Goal: Information Seeking & Learning: Find specific fact

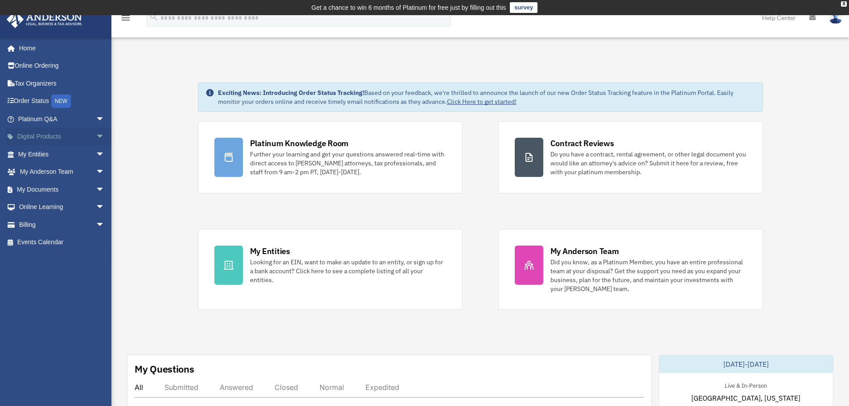
click at [96, 135] on span "arrow_drop_down" at bounding box center [105, 137] width 18 height 18
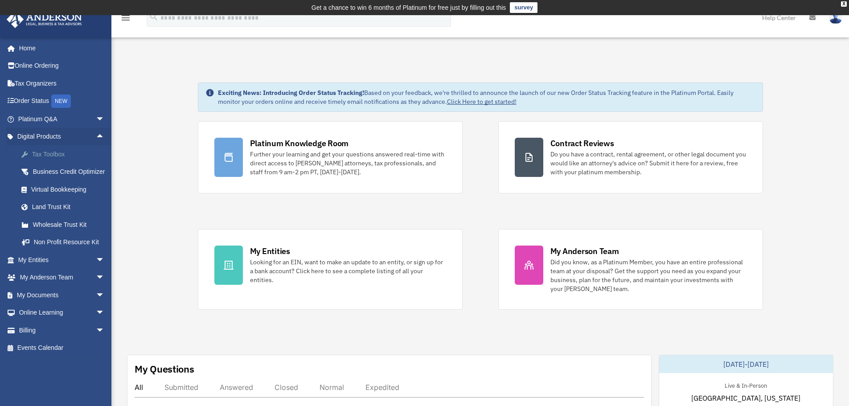
click at [61, 153] on div "Tax Toolbox" at bounding box center [69, 154] width 76 height 11
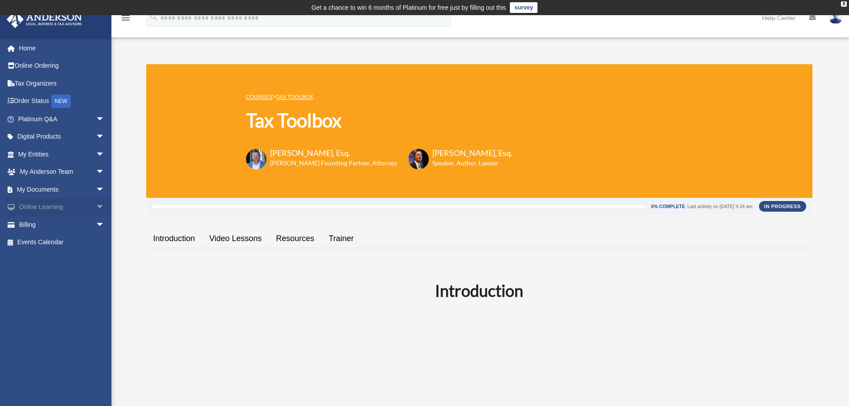
click at [96, 207] on span "arrow_drop_down" at bounding box center [105, 207] width 18 height 18
click at [96, 207] on span "arrow_drop_up" at bounding box center [105, 207] width 18 height 18
click at [96, 225] on span "arrow_drop_down" at bounding box center [105, 225] width 18 height 18
click at [96, 225] on span "arrow_drop_up" at bounding box center [105, 225] width 18 height 18
click at [96, 207] on span "arrow_drop_down" at bounding box center [105, 207] width 18 height 18
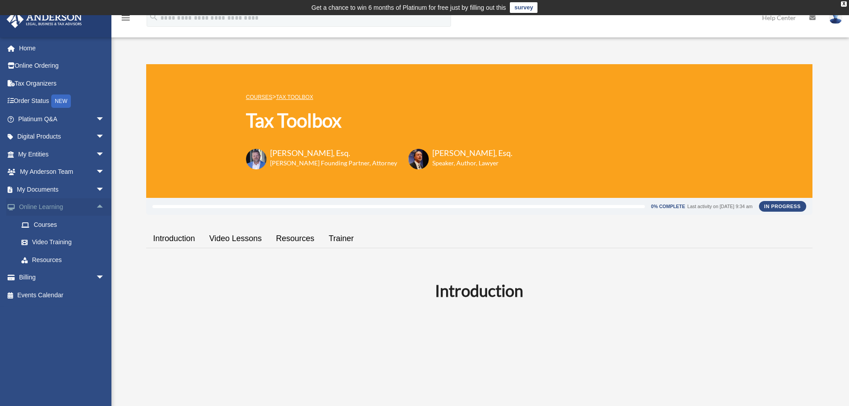
click at [96, 207] on span "arrow_drop_up" at bounding box center [105, 207] width 18 height 18
click at [96, 184] on span "arrow_drop_down" at bounding box center [105, 189] width 18 height 18
click at [96, 184] on span "arrow_drop_up" at bounding box center [105, 189] width 18 height 18
click at [96, 167] on span "arrow_drop_down" at bounding box center [105, 172] width 18 height 18
click at [96, 167] on span "arrow_drop_up" at bounding box center [105, 172] width 18 height 18
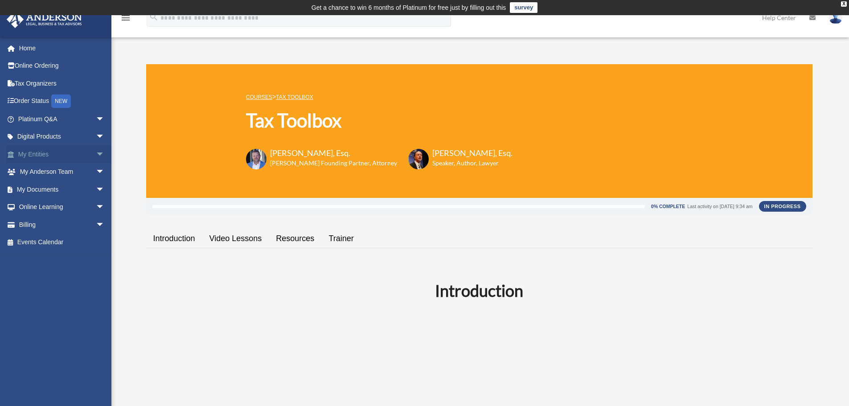
click at [96, 152] on span "arrow_drop_down" at bounding box center [105, 154] width 18 height 18
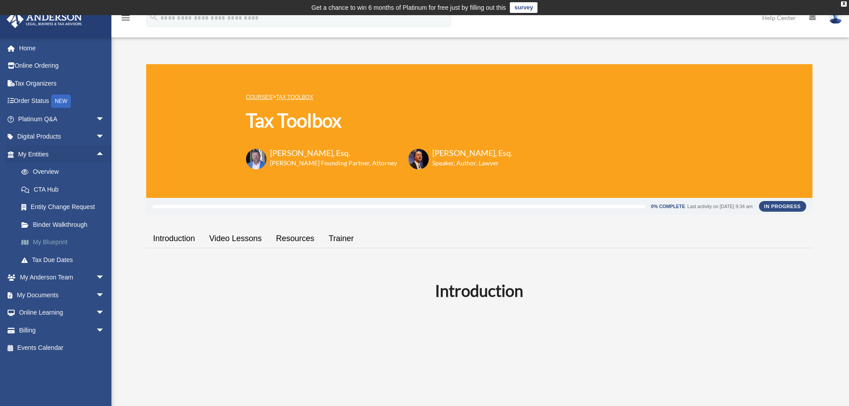
click at [61, 241] on link "My Blueprint" at bounding box center [65, 242] width 106 height 18
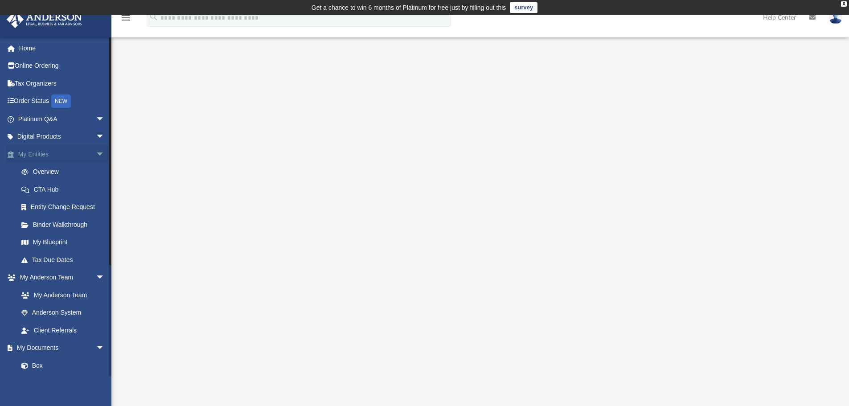
click at [97, 156] on span "arrow_drop_down" at bounding box center [105, 154] width 18 height 18
click at [96, 168] on span "arrow_drop_down" at bounding box center [105, 172] width 18 height 18
click at [96, 184] on span "arrow_drop_down" at bounding box center [105, 189] width 18 height 18
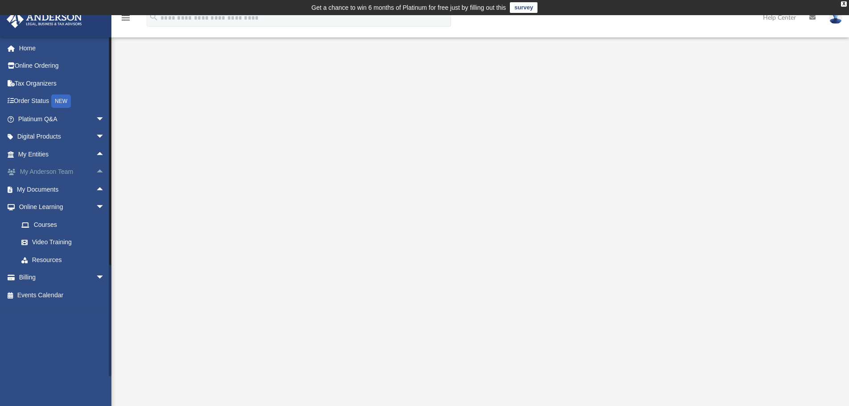
click at [96, 171] on span "arrow_drop_up" at bounding box center [105, 172] width 18 height 18
click at [96, 171] on span "arrow_drop_down" at bounding box center [105, 172] width 18 height 18
click at [96, 151] on span "arrow_drop_up" at bounding box center [105, 154] width 18 height 18
click at [96, 151] on span "arrow_drop_down" at bounding box center [105, 154] width 18 height 18
click at [96, 204] on span "arrow_drop_down" at bounding box center [105, 207] width 18 height 18
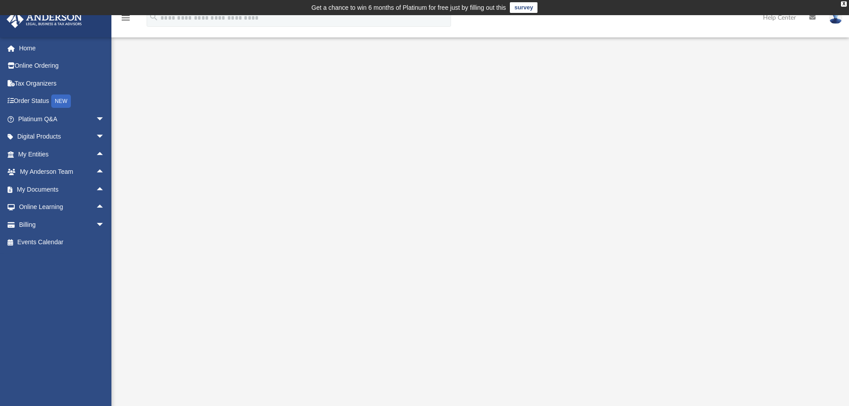
click at [167, 196] on div at bounding box center [480, 255] width 664 height 356
click at [96, 225] on span "arrow_drop_down" at bounding box center [105, 225] width 18 height 18
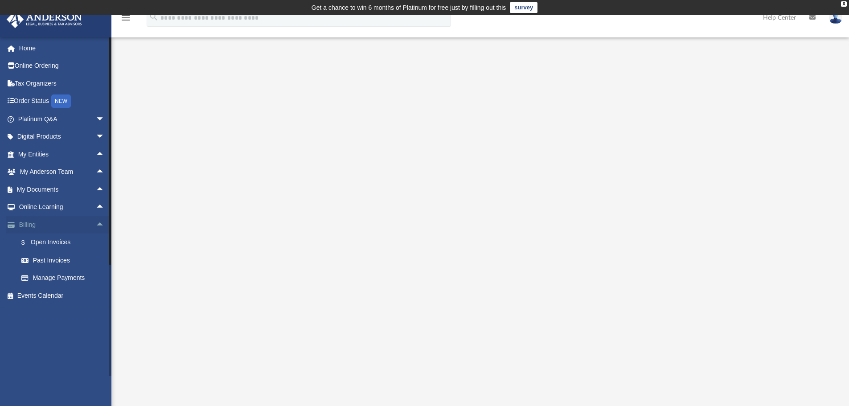
click at [96, 227] on span "arrow_drop_up" at bounding box center [105, 225] width 18 height 18
click at [96, 115] on span "arrow_drop_down" at bounding box center [105, 119] width 18 height 18
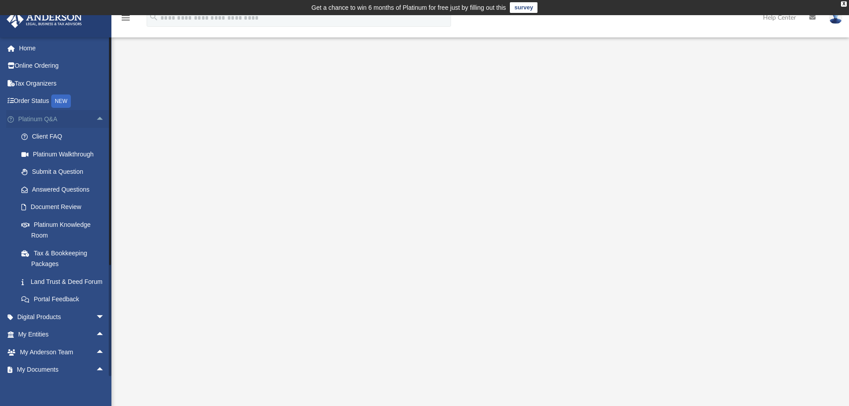
click at [96, 115] on span "arrow_drop_up" at bounding box center [105, 119] width 18 height 18
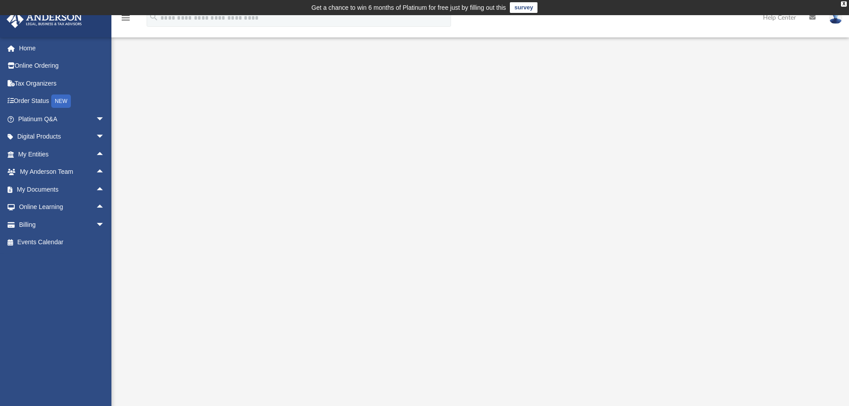
click at [153, 126] on div at bounding box center [480, 255] width 664 height 356
click at [96, 175] on span "arrow_drop_up" at bounding box center [105, 172] width 18 height 18
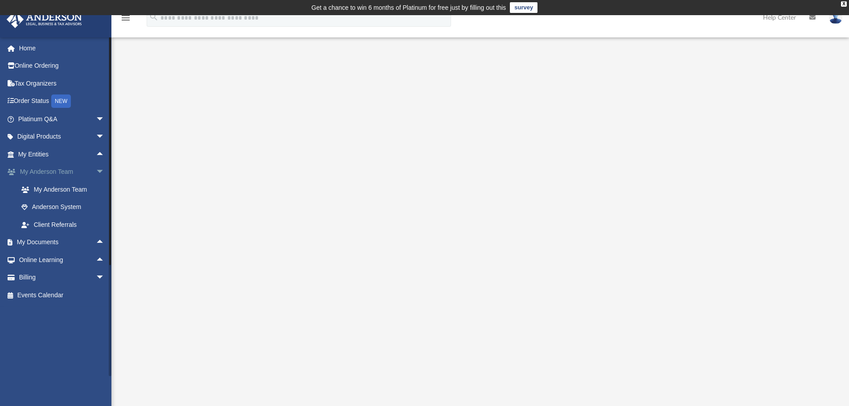
click at [96, 175] on span "arrow_drop_down" at bounding box center [105, 172] width 18 height 18
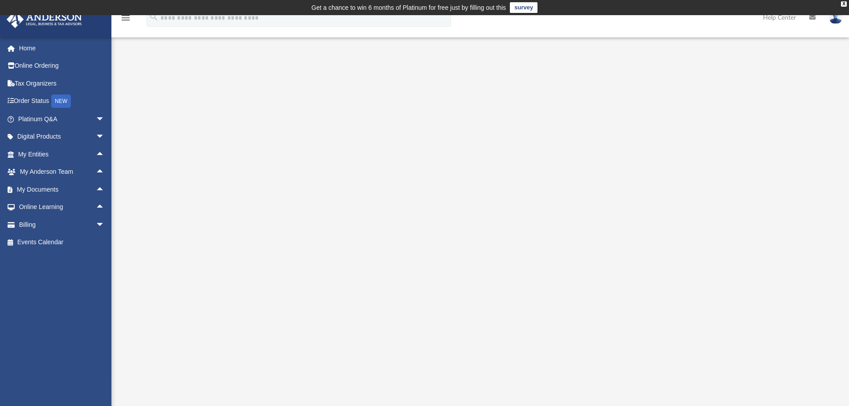
click at [165, 150] on div at bounding box center [480, 255] width 664 height 356
click at [96, 152] on span "arrow_drop_up" at bounding box center [105, 154] width 18 height 18
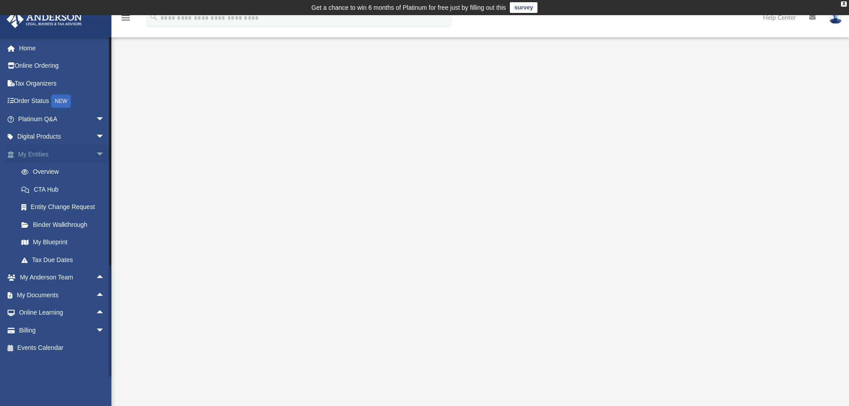
click at [96, 152] on span "arrow_drop_down" at bounding box center [105, 154] width 18 height 18
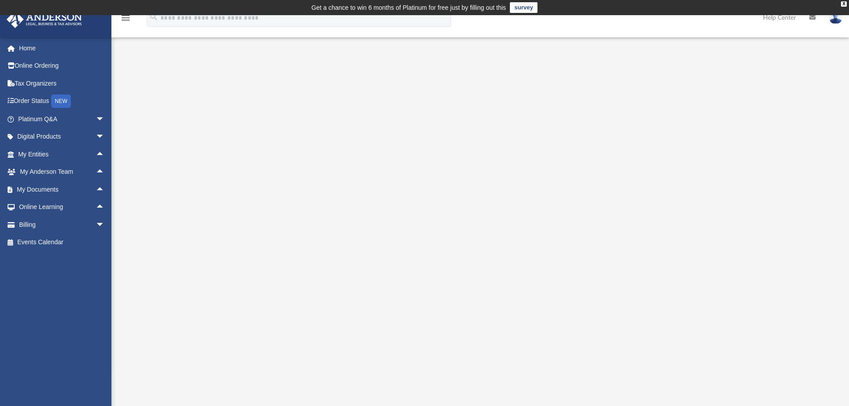
click at [142, 140] on div at bounding box center [479, 255] width 737 height 356
click at [96, 155] on span "arrow_drop_up" at bounding box center [105, 154] width 18 height 18
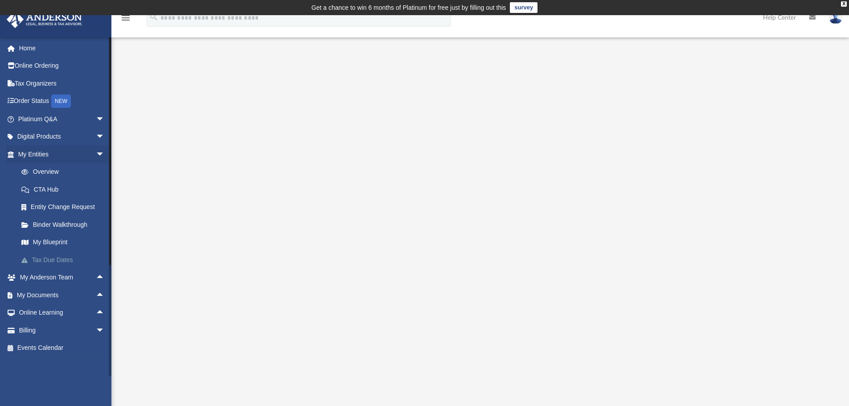
click at [57, 257] on link "Tax Due Dates" at bounding box center [65, 260] width 106 height 18
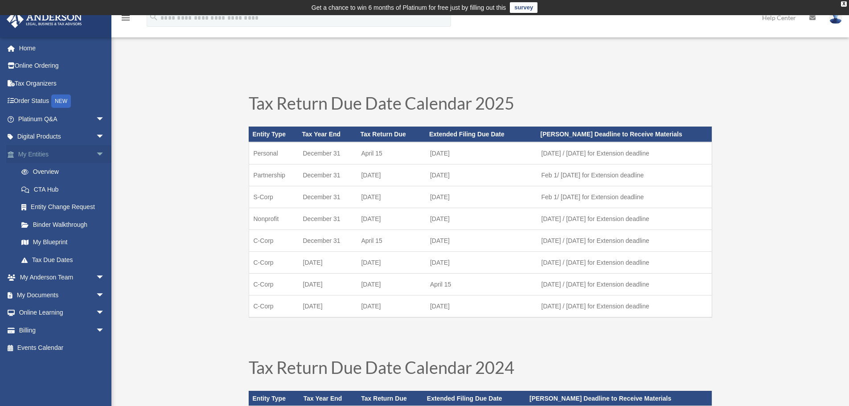
click at [96, 153] on span "arrow_drop_down" at bounding box center [105, 154] width 18 height 18
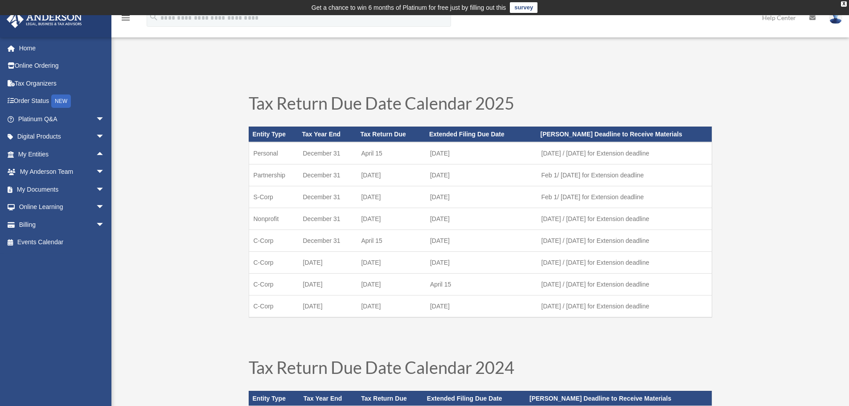
click at [96, 119] on span "arrow_drop_down" at bounding box center [105, 119] width 18 height 18
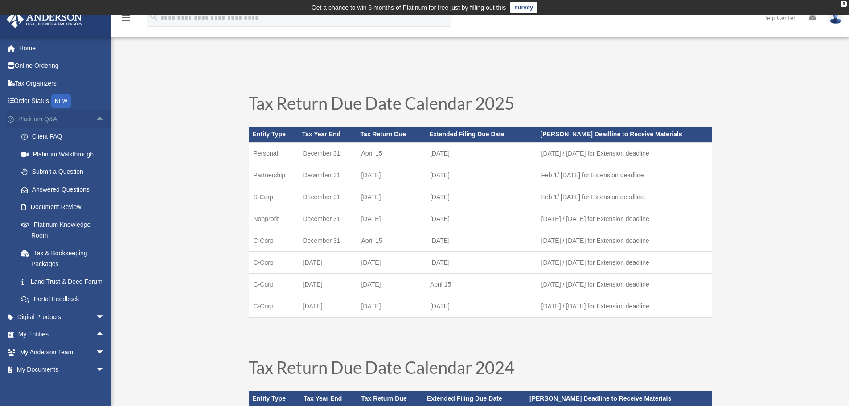
click at [96, 119] on span "arrow_drop_up" at bounding box center [105, 119] width 18 height 18
